Goal: Task Accomplishment & Management: Manage account settings

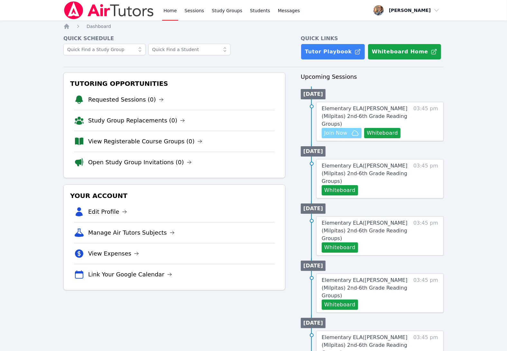
click at [342, 129] on span "Join Now" at bounding box center [335, 133] width 23 height 8
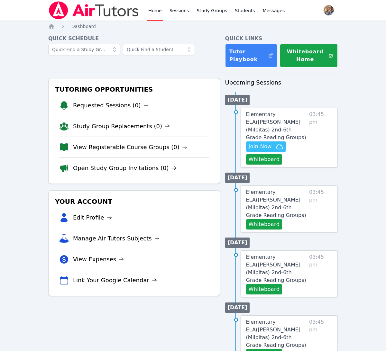
drag, startPoint x: 288, startPoint y: 115, endPoint x: 293, endPoint y: 128, distance: 13.8
click at [288, 115] on span "Elementary ELA ( Pomeroy (Milpitas) 2nd-6th Grade Reading Groups )" at bounding box center [276, 125] width 60 height 29
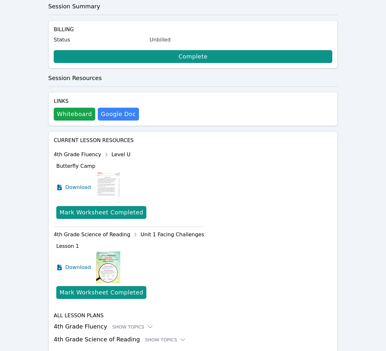
scroll to position [160, 0]
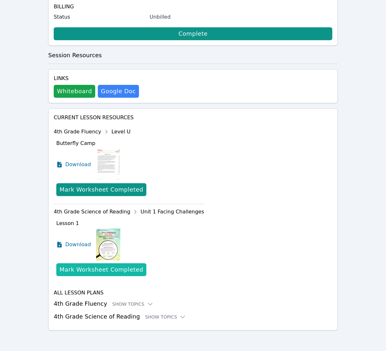
click at [85, 267] on div "Mark Worksheet Completed" at bounding box center [101, 269] width 84 height 9
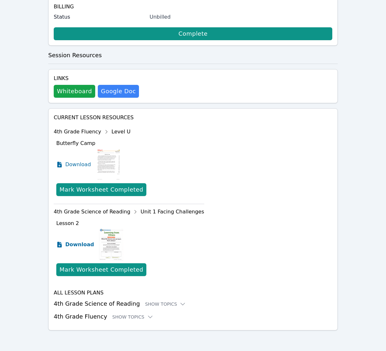
click at [81, 245] on span "Download" at bounding box center [79, 245] width 29 height 8
click at [72, 163] on span "Download" at bounding box center [79, 165] width 29 height 8
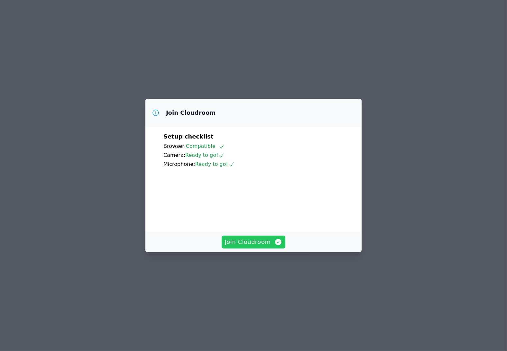
click at [251, 247] on span "Join Cloudroom" at bounding box center [254, 242] width 58 height 9
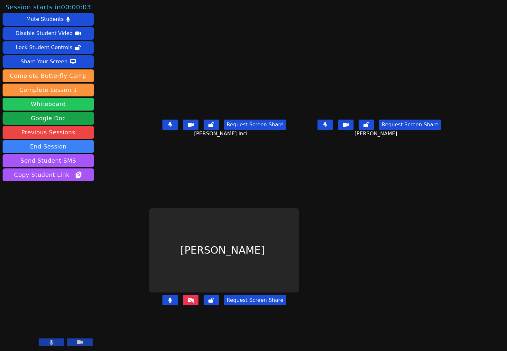
click at [61, 106] on button "Whiteboard" at bounding box center [48, 104] width 91 height 13
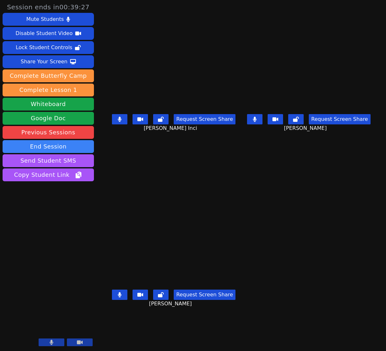
click at [50, 344] on icon at bounding box center [52, 342] width 4 height 5
click at [44, 341] on button at bounding box center [52, 343] width 26 height 8
click at [52, 343] on icon at bounding box center [52, 342] width 4 height 5
click at [49, 345] on button at bounding box center [52, 343] width 26 height 8
click at [52, 344] on icon at bounding box center [52, 342] width 4 height 5
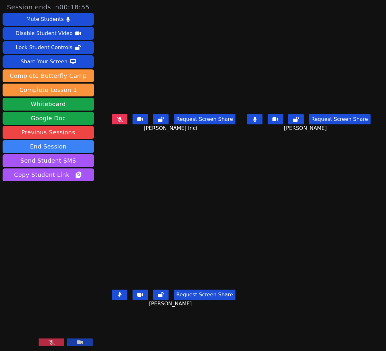
click at [53, 344] on icon at bounding box center [51, 342] width 6 height 5
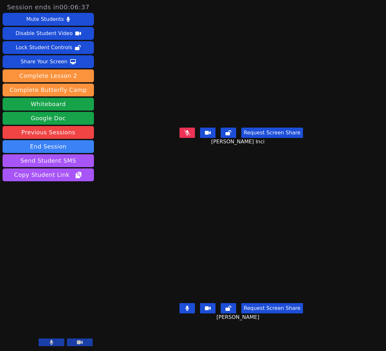
click at [50, 345] on icon at bounding box center [52, 342] width 4 height 5
click at [59, 342] on button at bounding box center [52, 343] width 26 height 8
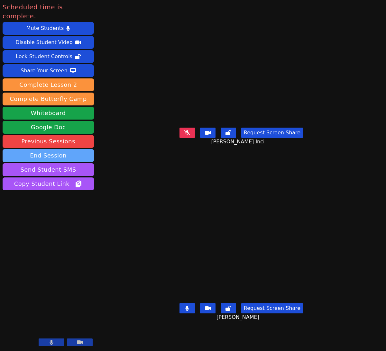
click at [49, 149] on button "End Session" at bounding box center [48, 155] width 91 height 13
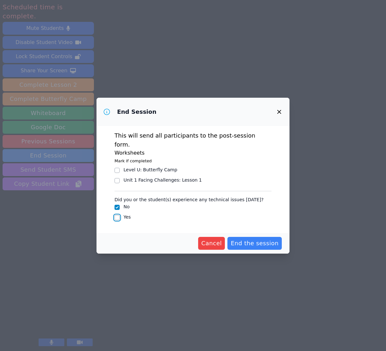
click at [117, 215] on input "Yes" at bounding box center [116, 217] width 5 height 5
checkbox input "true"
checkbox input "false"
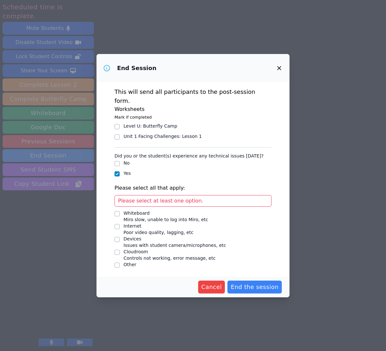
click at [120, 236] on div "Devices Issues with student camera/microphones, etc" at bounding box center [192, 242] width 157 height 13
click at [117, 237] on input "Devices Issues with student camera/microphones, etc" at bounding box center [116, 239] width 5 height 5
checkbox input "true"
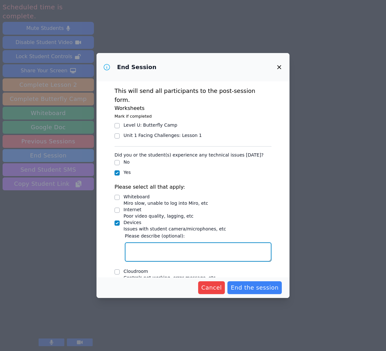
click at [154, 242] on textarea "Devices Issues with student camera/microphones, etc" at bounding box center [198, 251] width 147 height 19
click at [212, 242] on textarea "Erva's Mic" at bounding box center [198, 251] width 147 height 19
type textarea "Erva's Mic does not w"
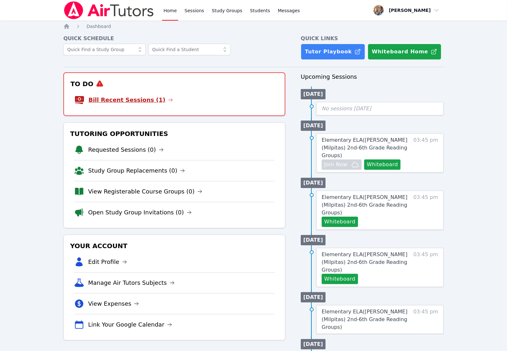
click at [138, 101] on link "Bill Recent Sessions (1)" at bounding box center [130, 99] width 85 height 9
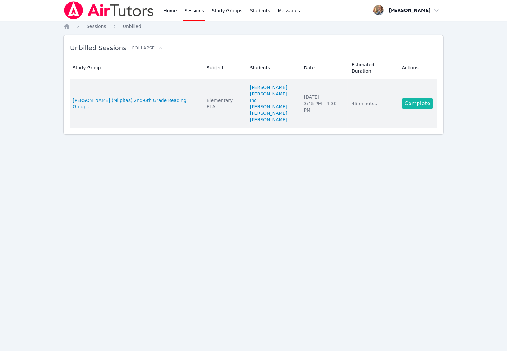
click at [402, 98] on link "Complete" at bounding box center [417, 103] width 31 height 10
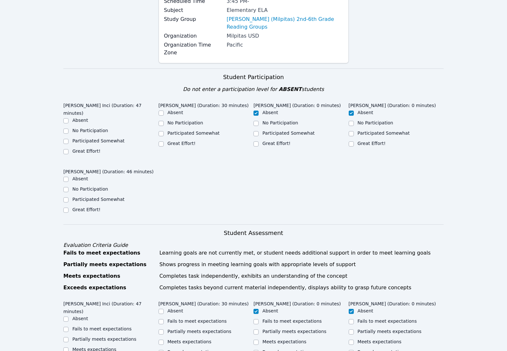
scroll to position [86, 0]
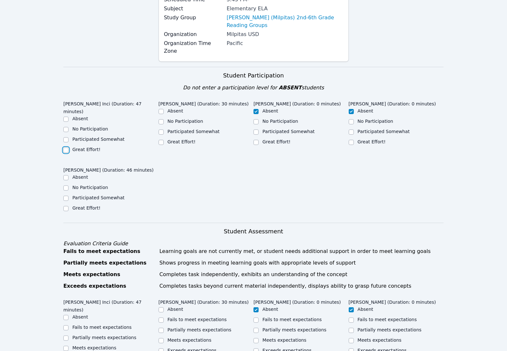
click at [67, 148] on input "Great Effort!" at bounding box center [65, 150] width 5 height 5
checkbox input "true"
click at [161, 140] on input "Great Effort!" at bounding box center [161, 142] width 5 height 5
checkbox input "true"
click at [68, 206] on input "Great Effort!" at bounding box center [65, 208] width 5 height 5
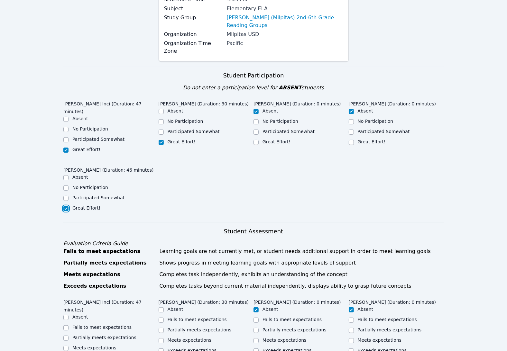
checkbox input "true"
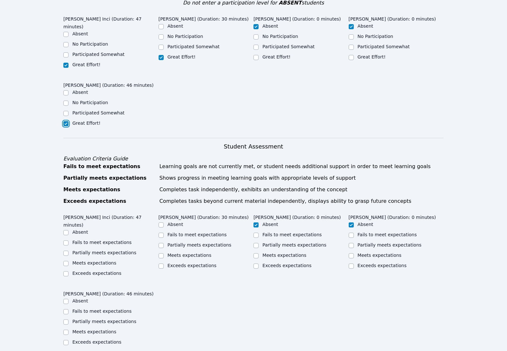
scroll to position [172, 0]
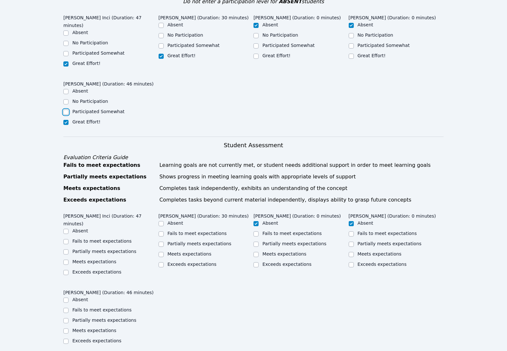
click at [65, 110] on input "Participated Somewhat" at bounding box center [65, 112] width 5 height 5
checkbox input "true"
checkbox input "false"
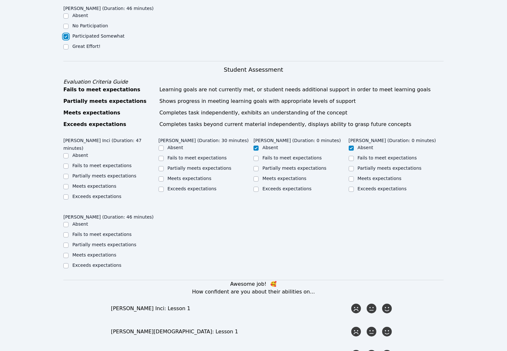
scroll to position [249, 0]
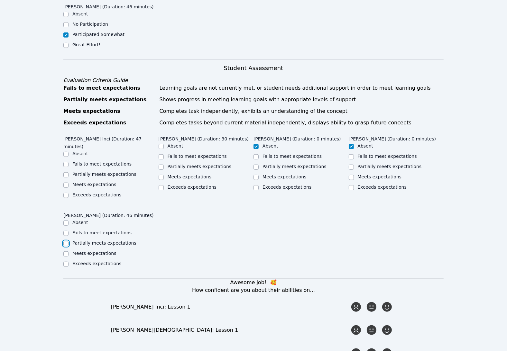
click at [68, 241] on input "Partially meets expectations" at bounding box center [65, 243] width 5 height 5
checkbox input "true"
drag, startPoint x: 66, startPoint y: 164, endPoint x: 101, endPoint y: 161, distance: 35.5
click at [66, 183] on input "Meets expectations" at bounding box center [65, 185] width 5 height 5
checkbox input "true"
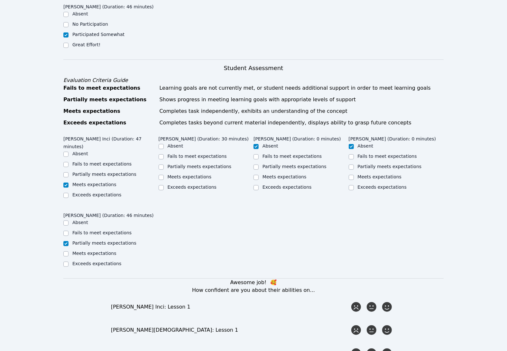
click at [165, 174] on div "Meets expectations" at bounding box center [206, 178] width 95 height 8
click at [160, 175] on input "Meets expectations" at bounding box center [161, 177] width 5 height 5
checkbox input "true"
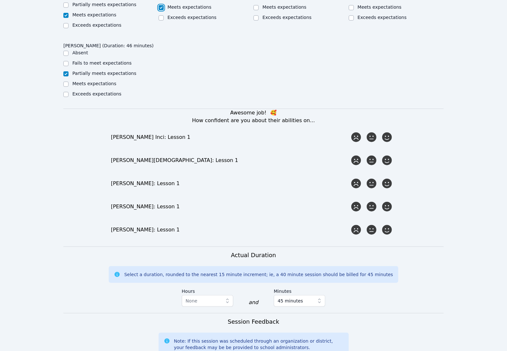
scroll to position [424, 0]
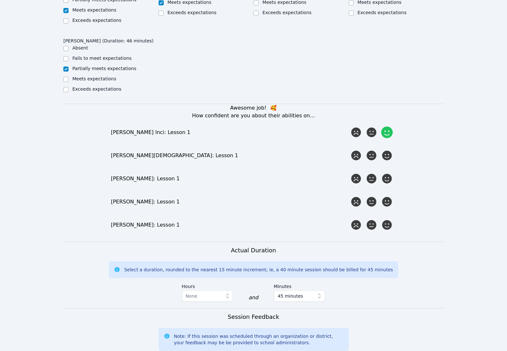
click at [385, 127] on icon at bounding box center [387, 133] width 12 height 12
click at [0, 0] on input "radio" at bounding box center [0, 0] width 0 height 0
click at [371, 150] on icon at bounding box center [372, 156] width 12 height 12
click at [0, 0] on input "radio" at bounding box center [0, 0] width 0 height 0
click at [371, 196] on icon at bounding box center [372, 202] width 12 height 12
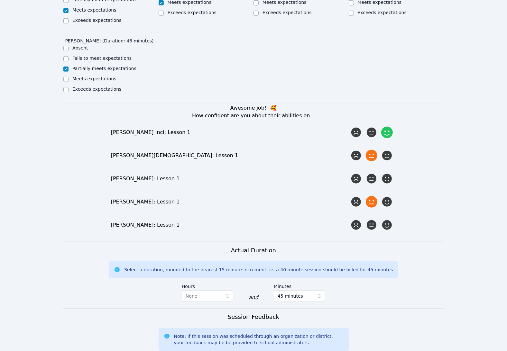
click at [0, 0] on input "radio" at bounding box center [0, 0] width 0 height 0
click at [386, 219] on icon at bounding box center [387, 225] width 12 height 12
click at [0, 0] on input "radio" at bounding box center [0, 0] width 0 height 0
click at [388, 173] on icon at bounding box center [387, 179] width 12 height 12
click at [0, 0] on input "radio" at bounding box center [0, 0] width 0 height 0
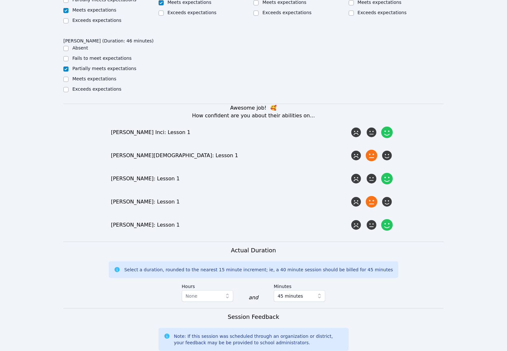
click at [404, 178] on div "Awesome job! 🥰 How confident are you about their abilities on... Erva Inci: Les…" at bounding box center [253, 167] width 380 height 127
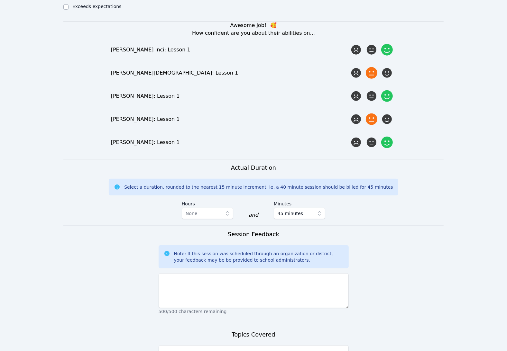
scroll to position [575, 0]
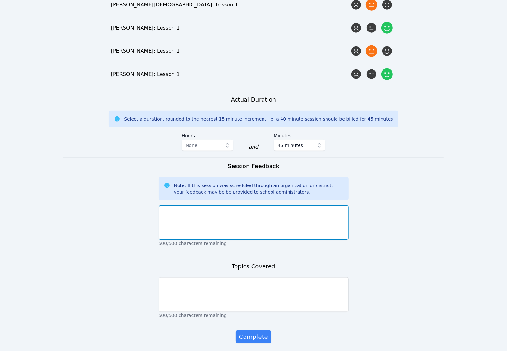
click at [307, 205] on textarea at bounding box center [254, 222] width 190 height 35
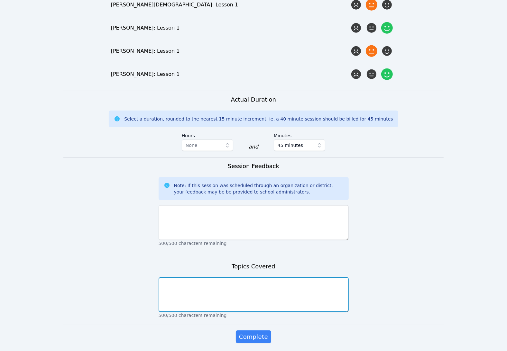
click at [280, 277] on textarea at bounding box center [254, 294] width 190 height 35
type textarea "Reading comprehension, writing complete sentences, vocabulary usage, and critic…"
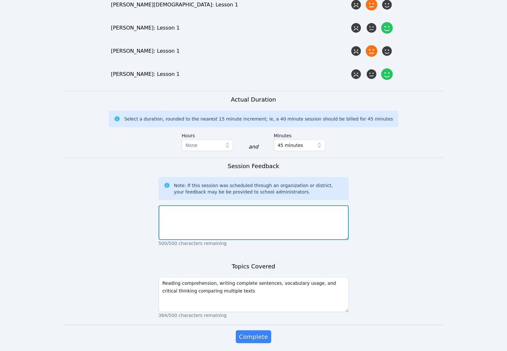
click at [265, 215] on textarea at bounding box center [254, 222] width 190 height 35
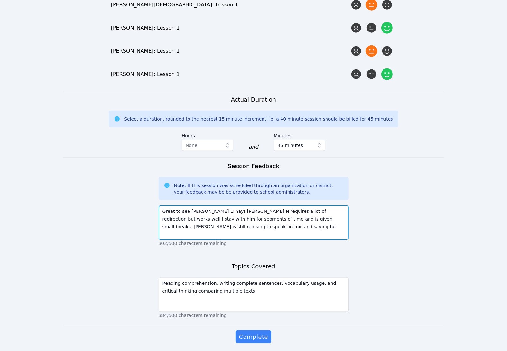
click at [227, 205] on textarea "Great to see Mason L! Yay! Mason N requires a lot of redirection but works well…" at bounding box center [254, 222] width 190 height 35
click at [326, 205] on textarea "Great to see Mason L! Yay! Mason N requires a lot of redirection but works well…" at bounding box center [254, 222] width 190 height 35
drag, startPoint x: 225, startPoint y: 200, endPoint x: 251, endPoint y: 210, distance: 27.5
click at [225, 205] on textarea "Great to see Mason L! Yay! Mason N requires a lot of redirection but works well…" at bounding box center [254, 222] width 190 height 35
drag, startPoint x: 244, startPoint y: 197, endPoint x: 263, endPoint y: 208, distance: 22.3
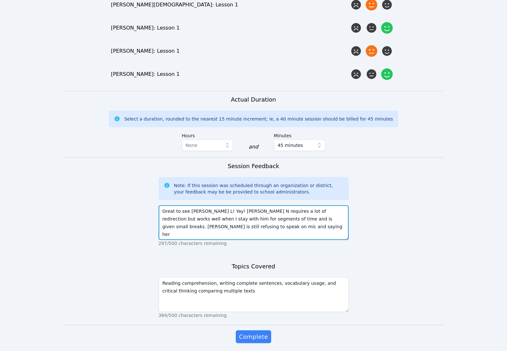
click at [244, 205] on textarea "Great to see Mason L! Yay! Mason N requires a lot of redirection but works well…" at bounding box center [254, 222] width 190 height 35
click at [301, 207] on textarea "Great to see Mason L! Yay! Mason N requires a lot of redirection but works well…" at bounding box center [254, 222] width 190 height 35
drag, startPoint x: 297, startPoint y: 204, endPoint x: 306, endPoint y: 197, distance: 11.2
click at [306, 205] on textarea "Great to see Mason L! Yay! Mason N requires a lot of redirection but works well…" at bounding box center [254, 222] width 190 height 35
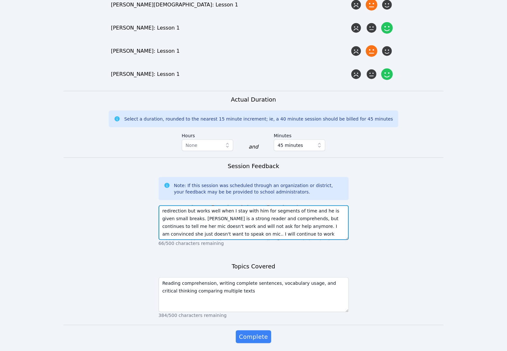
click at [341, 210] on textarea "Great to see Mason L! Yay! Mason N requires a lot of redirection but works well…" at bounding box center [254, 222] width 190 height 35
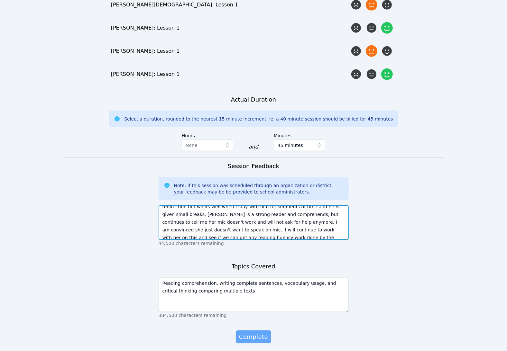
type textarea "Great to see Mason L! Yay! Mason N requires a lot of redirection but works well…"
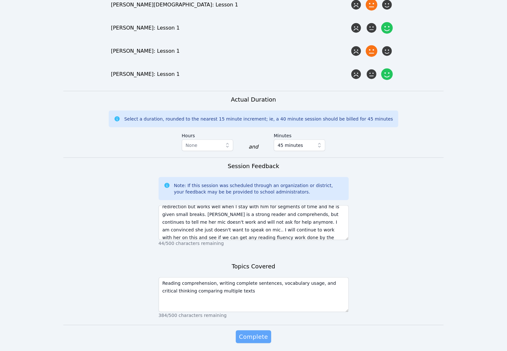
click at [256, 332] on span "Complete" at bounding box center [253, 336] width 29 height 9
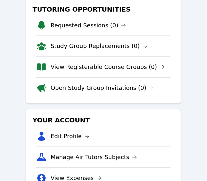
scroll to position [106, 0]
